Goal: Complete application form

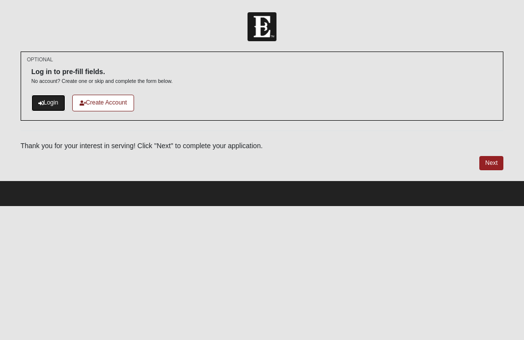
click at [51, 105] on link "Login" at bounding box center [48, 103] width 34 height 16
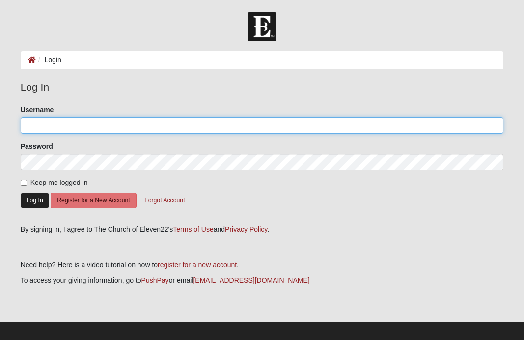
type input "[PERSON_NAME]"
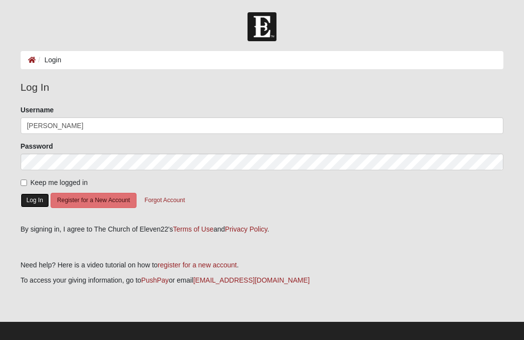
click at [38, 197] on button "Log In" at bounding box center [35, 200] width 28 height 14
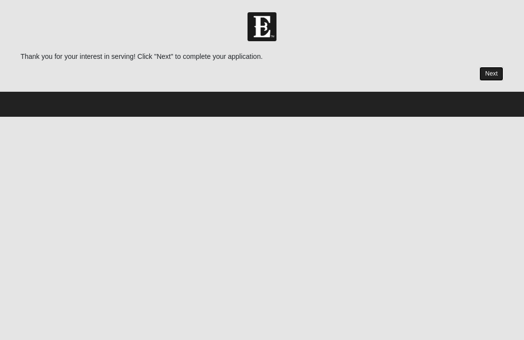
click at [490, 67] on link "Next" at bounding box center [491, 74] width 24 height 14
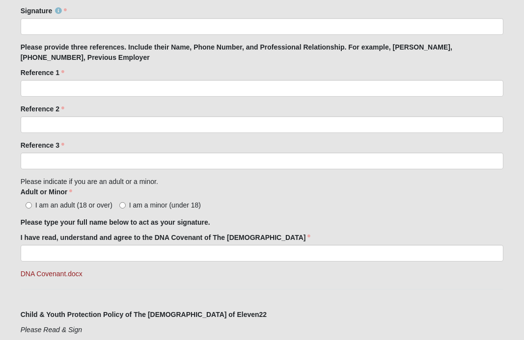
scroll to position [926, 0]
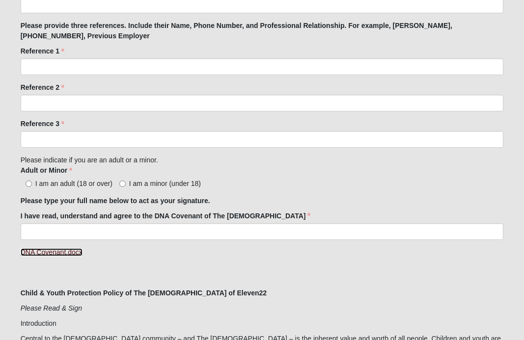
click at [53, 254] on link "DNA Covenant.docx" at bounding box center [52, 252] width 62 height 8
click at [65, 248] on link "DNA Covenant.docx" at bounding box center [52, 252] width 62 height 8
